Goal: Task Accomplishment & Management: Use online tool/utility

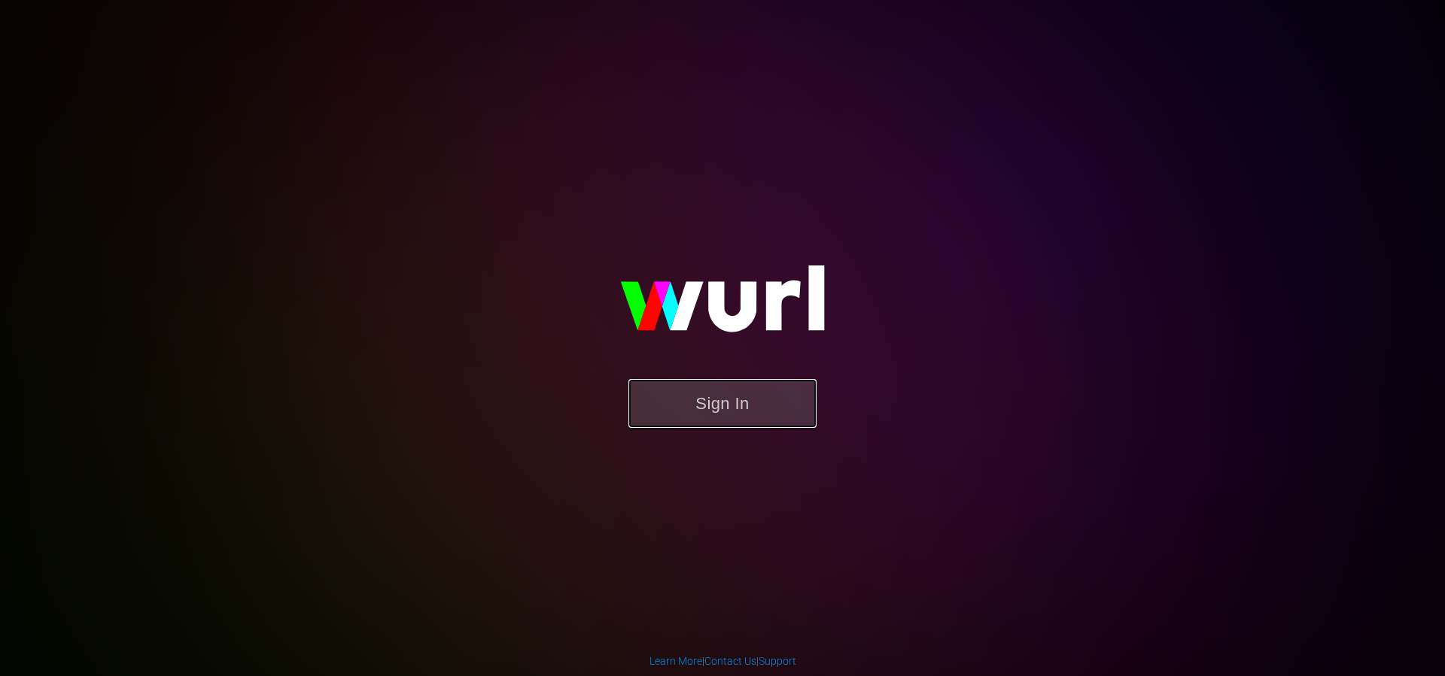
click at [747, 388] on button "Sign In" at bounding box center [722, 403] width 188 height 49
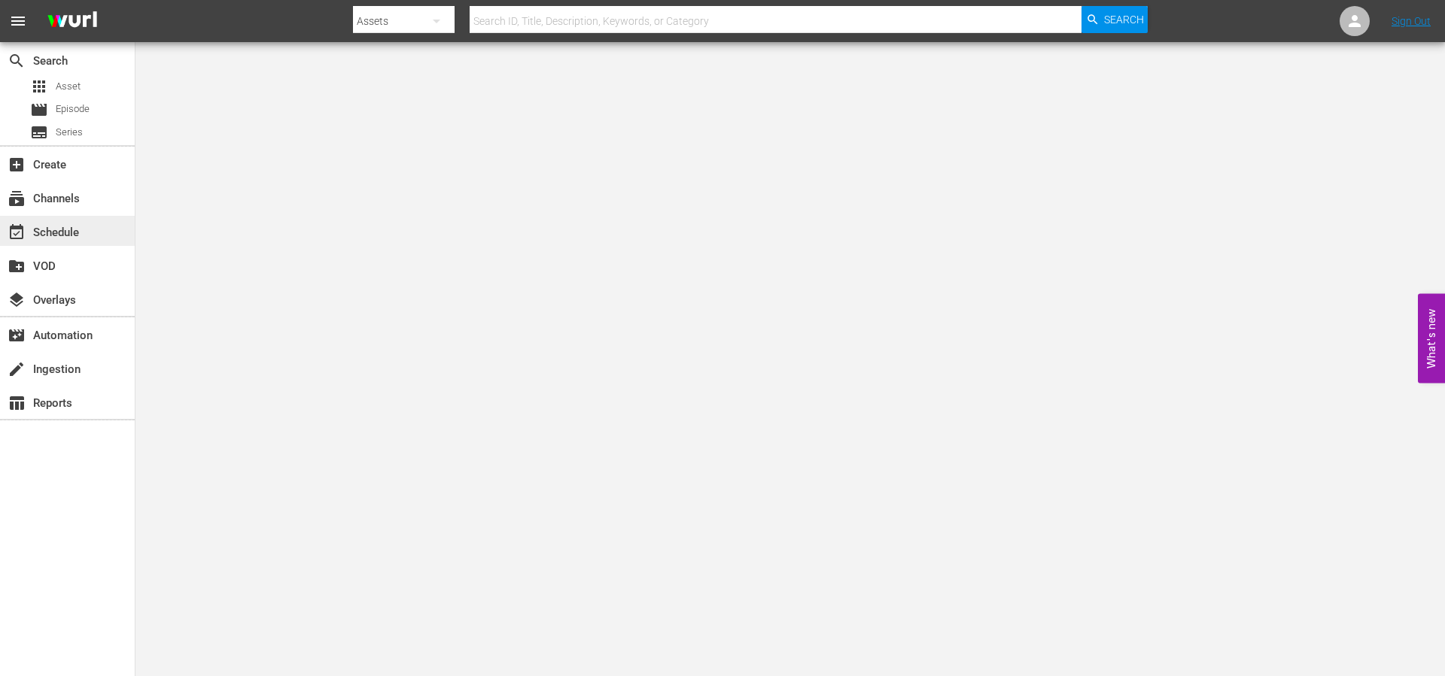
click at [73, 234] on div "event_available Schedule" at bounding box center [42, 230] width 84 height 14
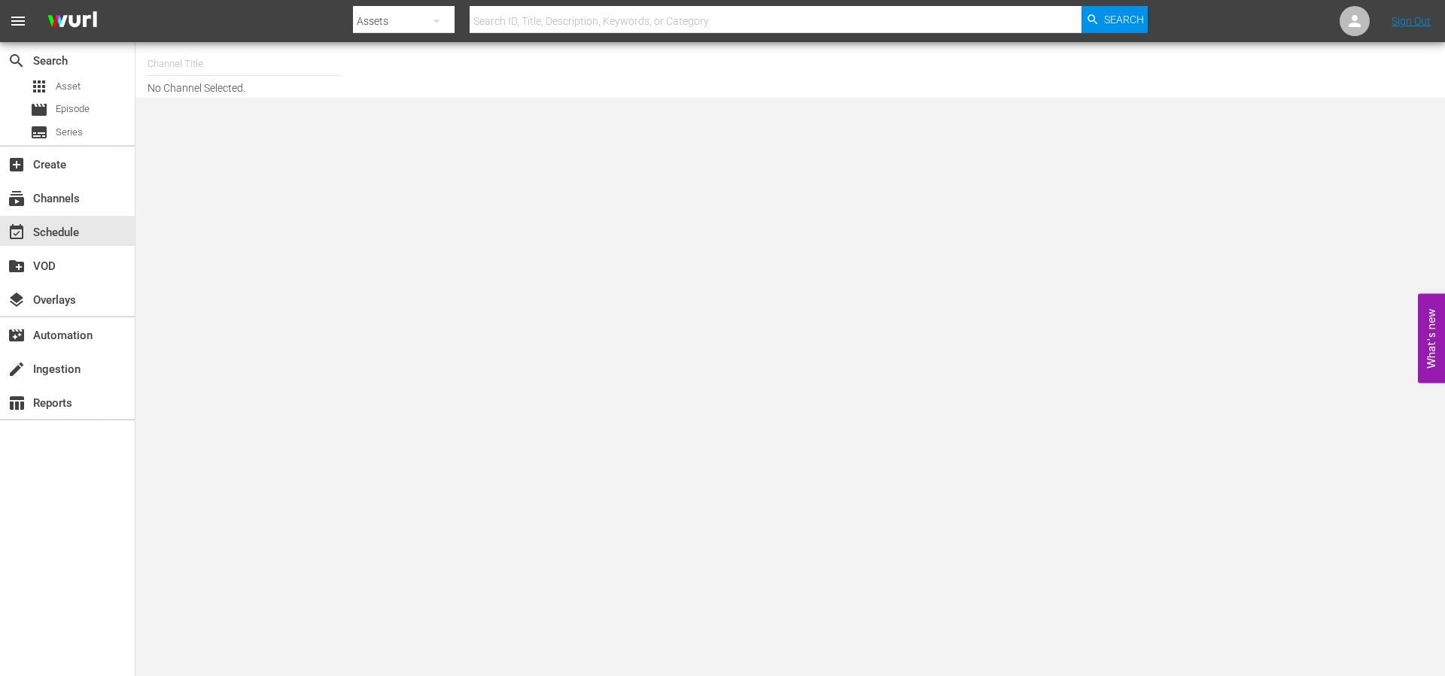
click at [293, 64] on input "text" at bounding box center [243, 64] width 193 height 36
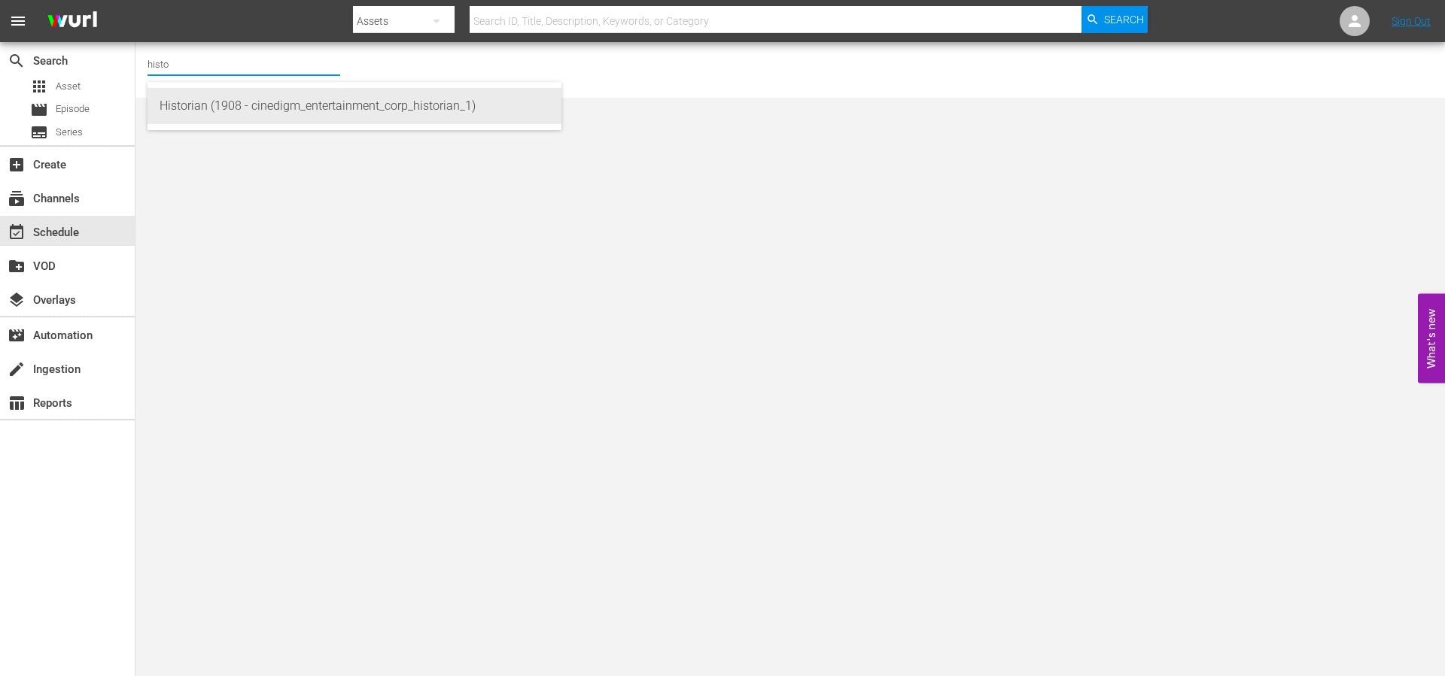
click at [357, 108] on div "Historian (1908 - cinedigm_entertainment_corp_historian_1)" at bounding box center [355, 106] width 390 height 36
type input "Historian (1908 - cinedigm_entertainment_corp_historian_1)"
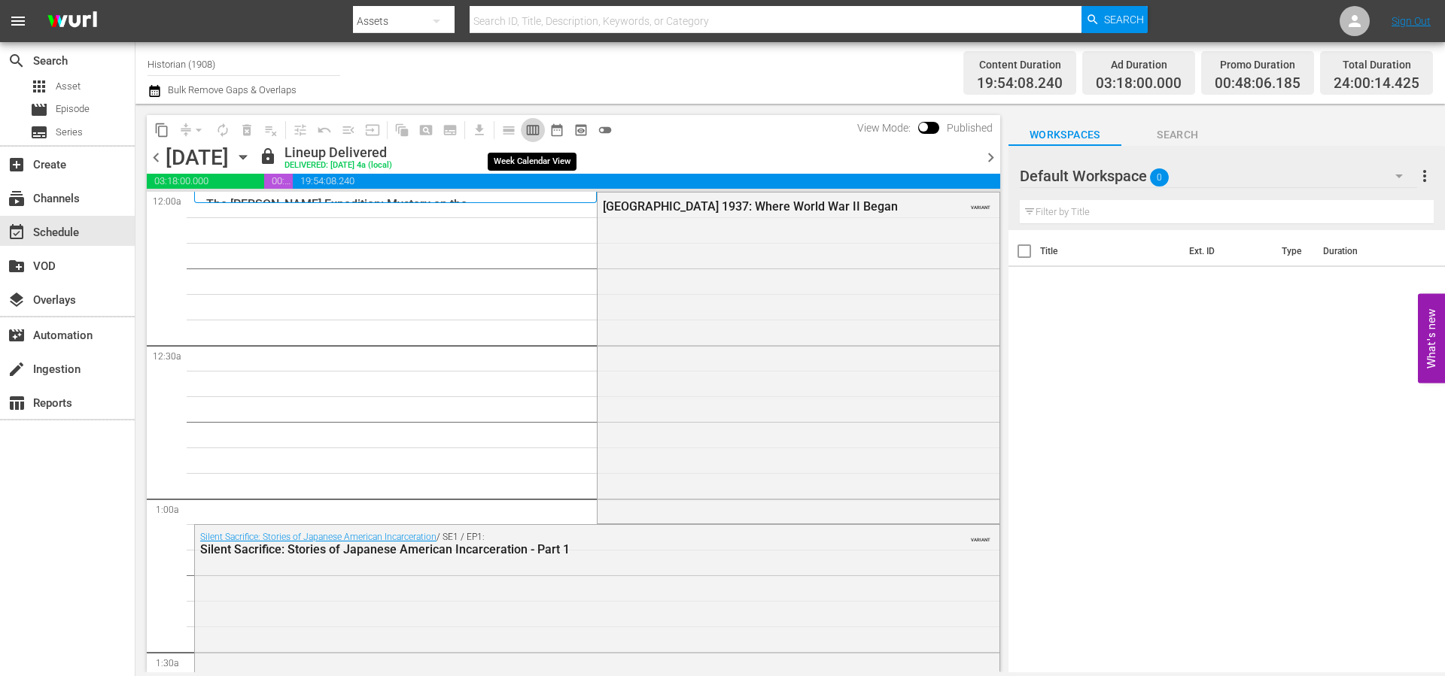
click at [530, 131] on span "calendar_view_week_outlined" at bounding box center [532, 130] width 15 height 15
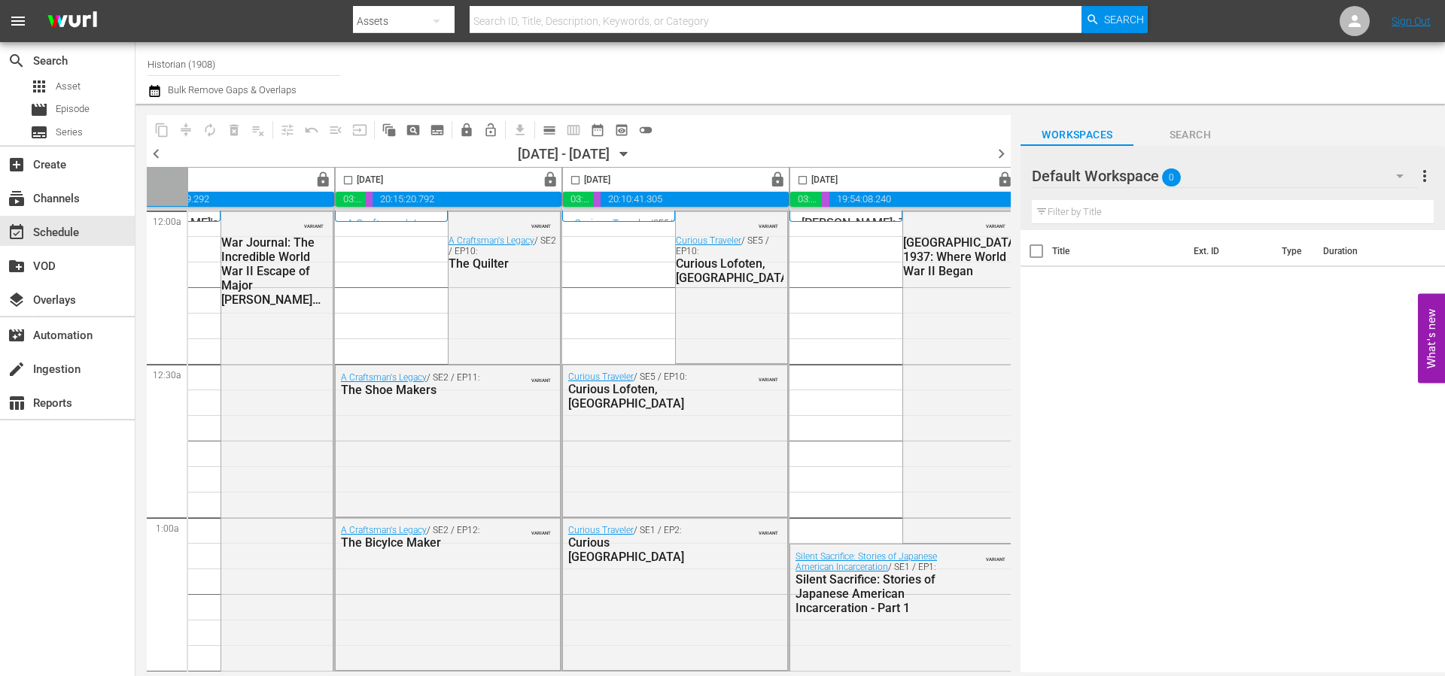
scroll to position [0, 774]
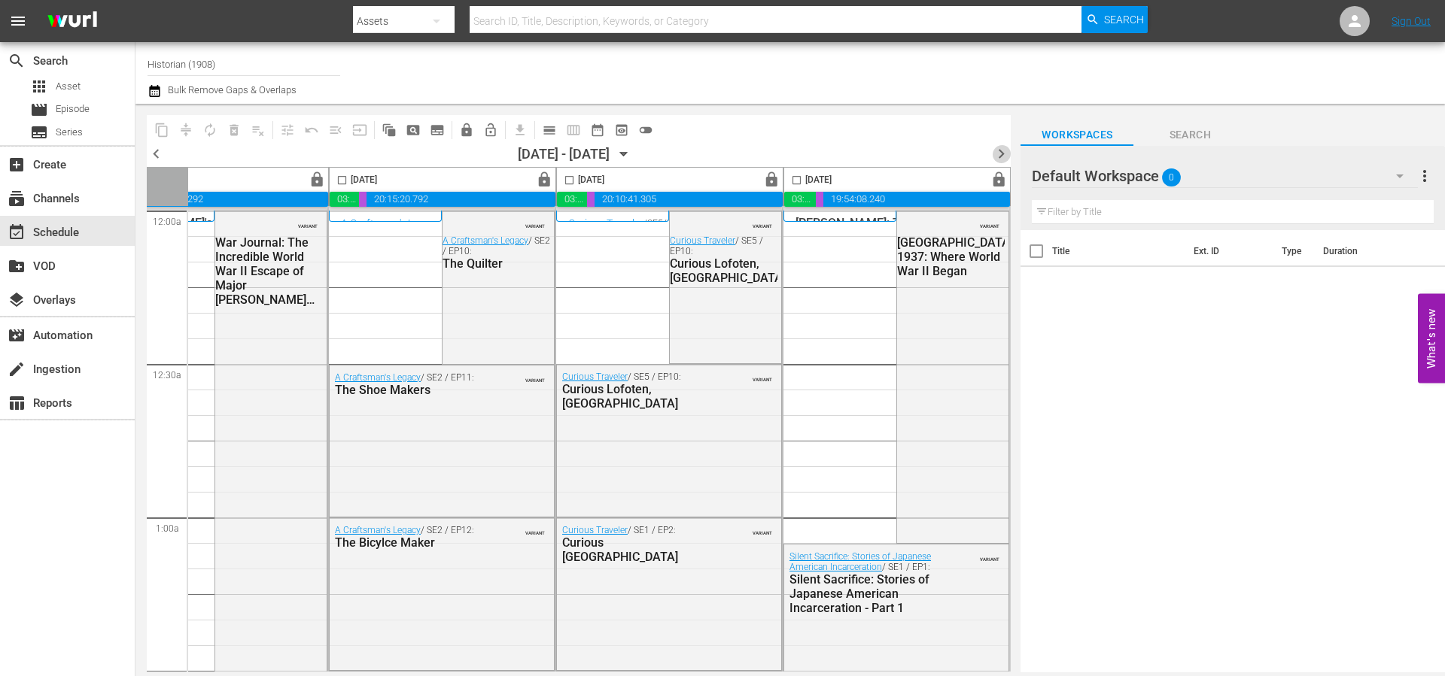
click at [996, 152] on span "chevron_right" at bounding box center [1001, 153] width 19 height 19
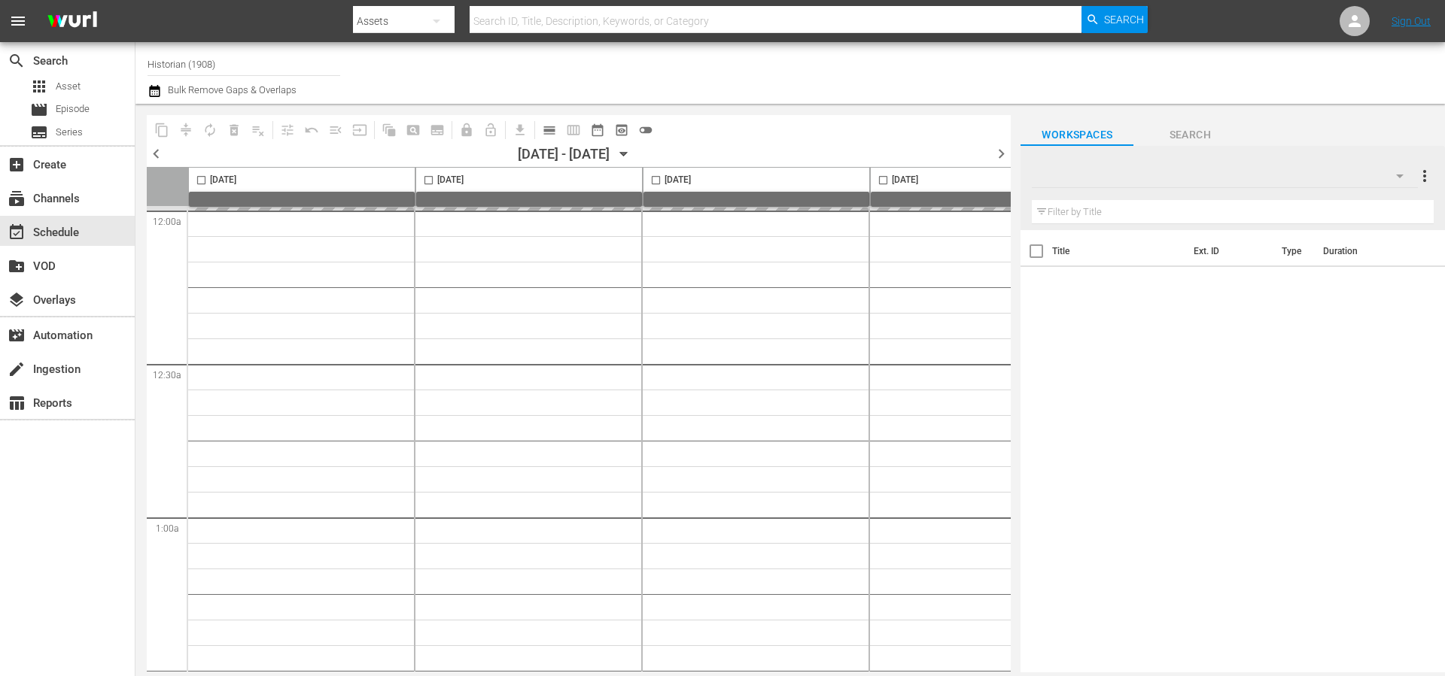
type input "Historian (1908)"
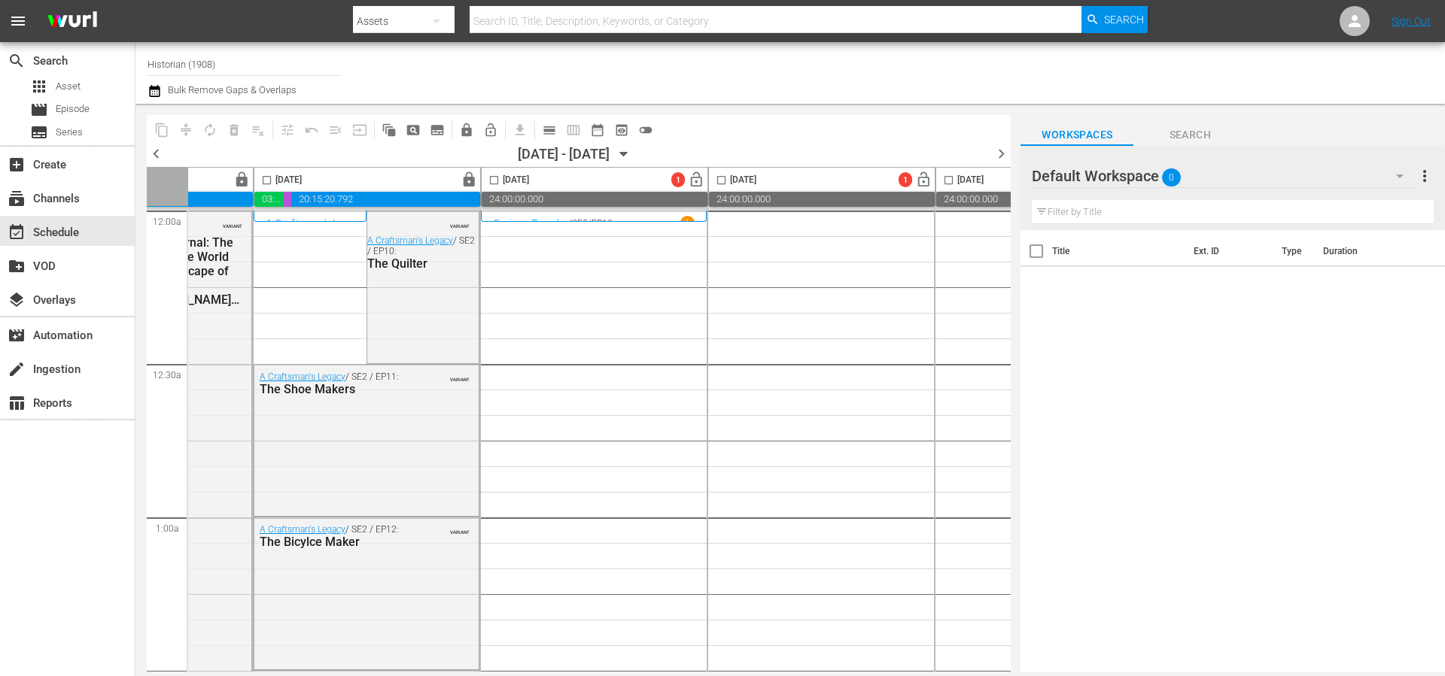
scroll to position [0, 613]
drag, startPoint x: 503, startPoint y: 665, endPoint x: 682, endPoint y: 655, distance: 179.4
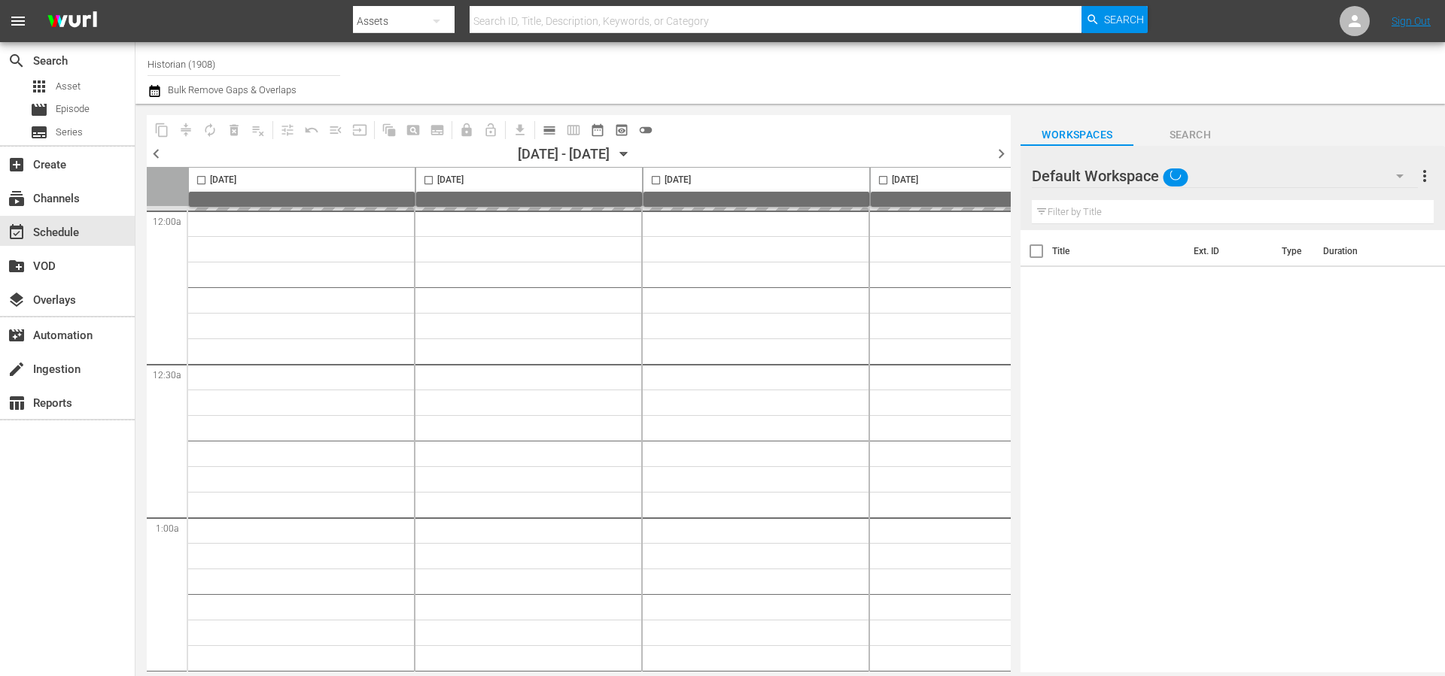
type input "Historian (1908)"
